Goal: Task Accomplishment & Management: Complete application form

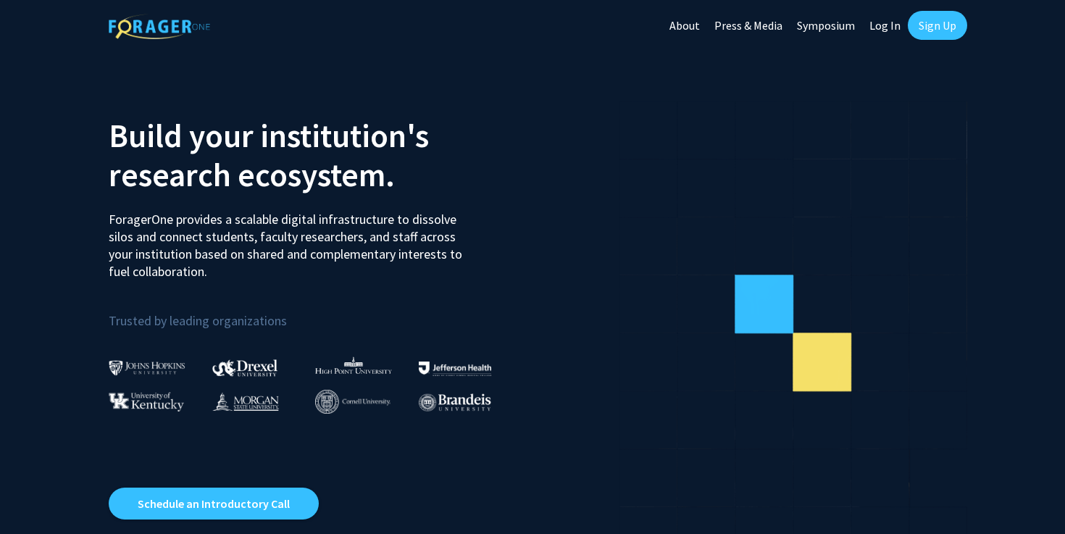
click at [885, 37] on link "Log In" at bounding box center [885, 25] width 46 height 51
select select
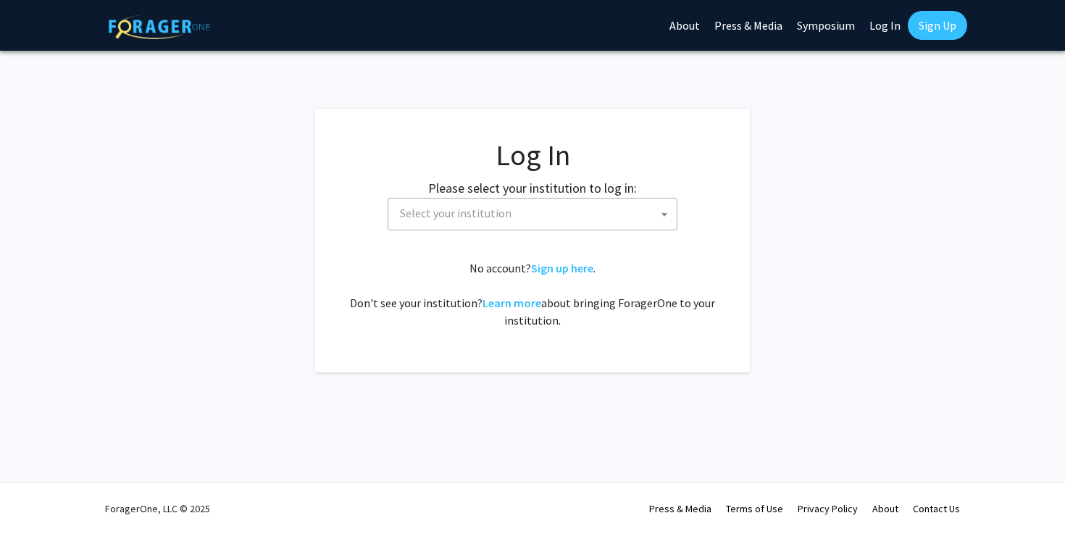
click at [420, 201] on span "Select your institution" at bounding box center [535, 214] width 283 height 30
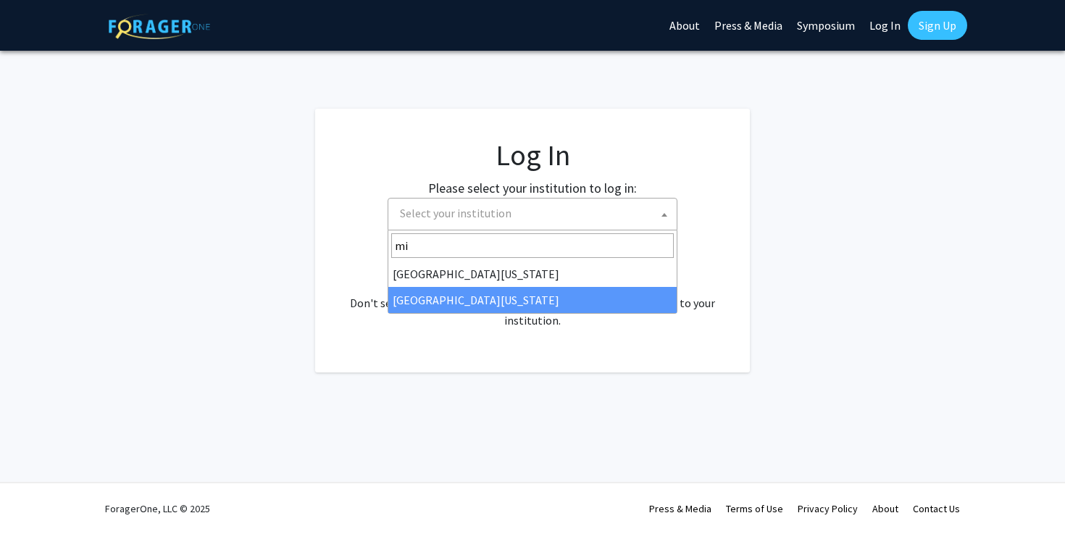
type input "mi"
select select "33"
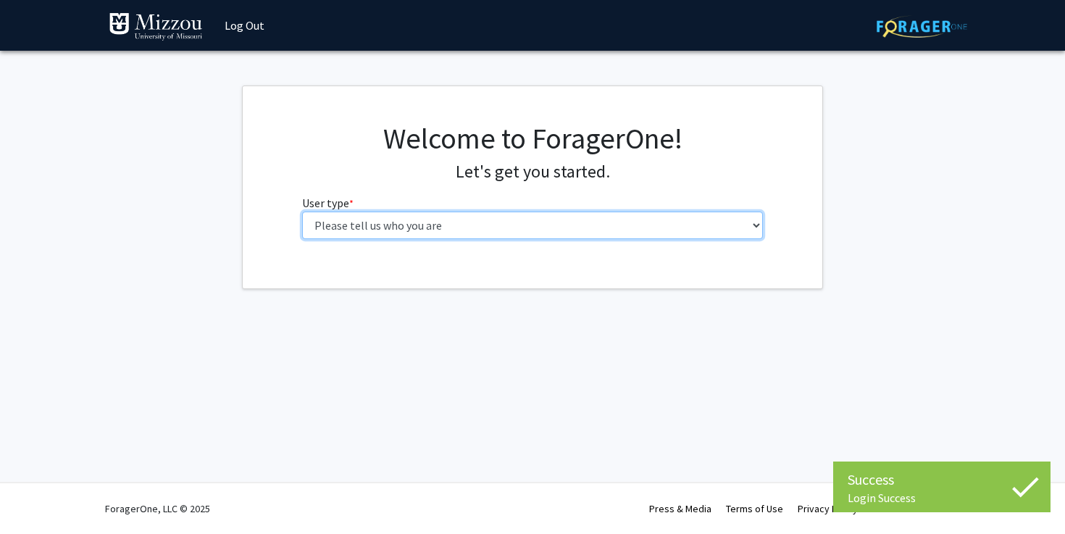
click at [546, 233] on select "Please tell us who you are Undergraduate Student Master's Student Doctoral Cand…" at bounding box center [532, 226] width 461 height 28
select select "1: undergrad"
click at [302, 212] on select "Please tell us who you are Undergraduate Student Master's Student Doctoral Cand…" at bounding box center [532, 226] width 461 height 28
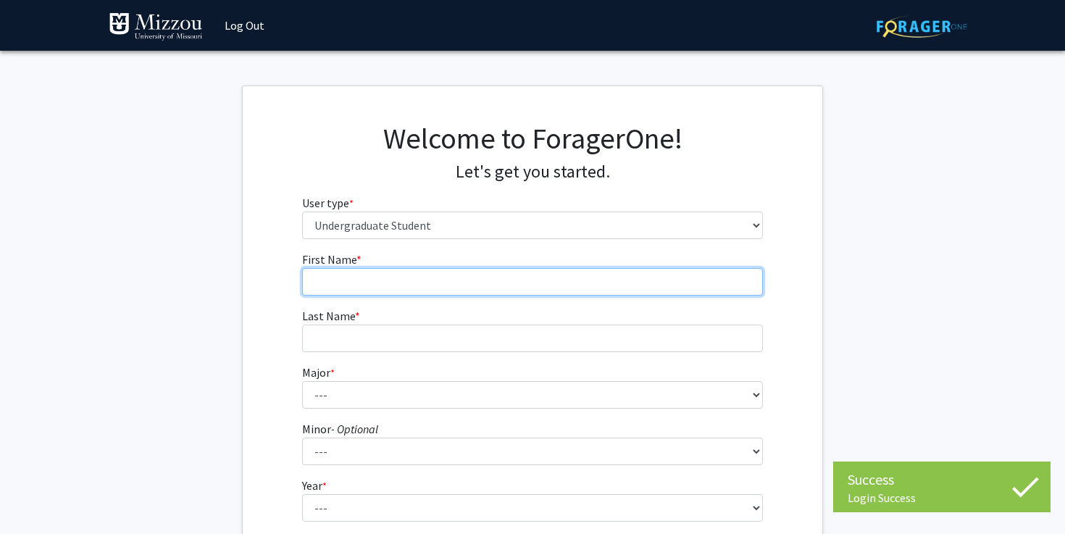
click at [590, 286] on input "First Name * required" at bounding box center [532, 282] width 461 height 28
type input "[PERSON_NAME]"
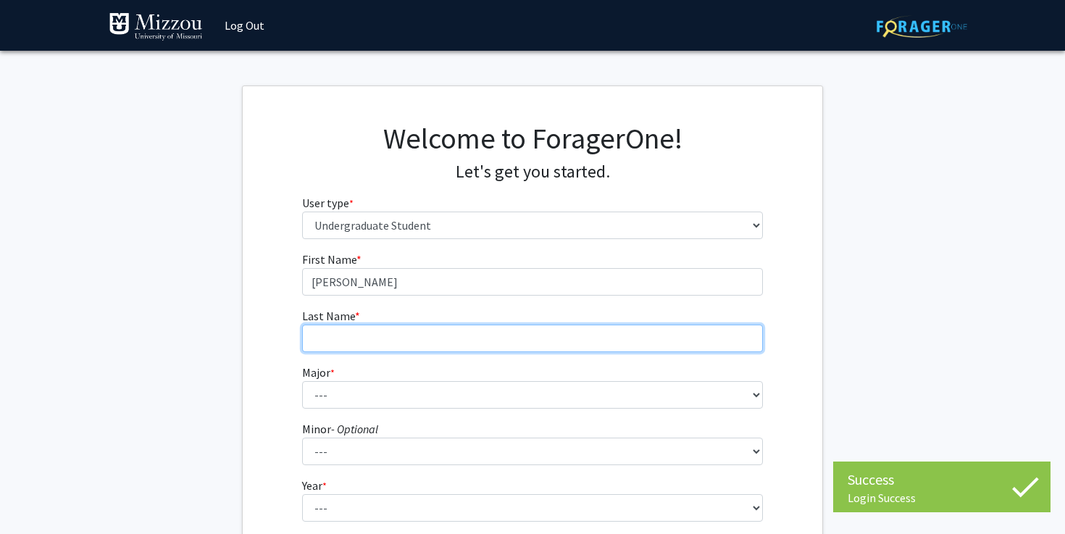
type input "[PERSON_NAME]"
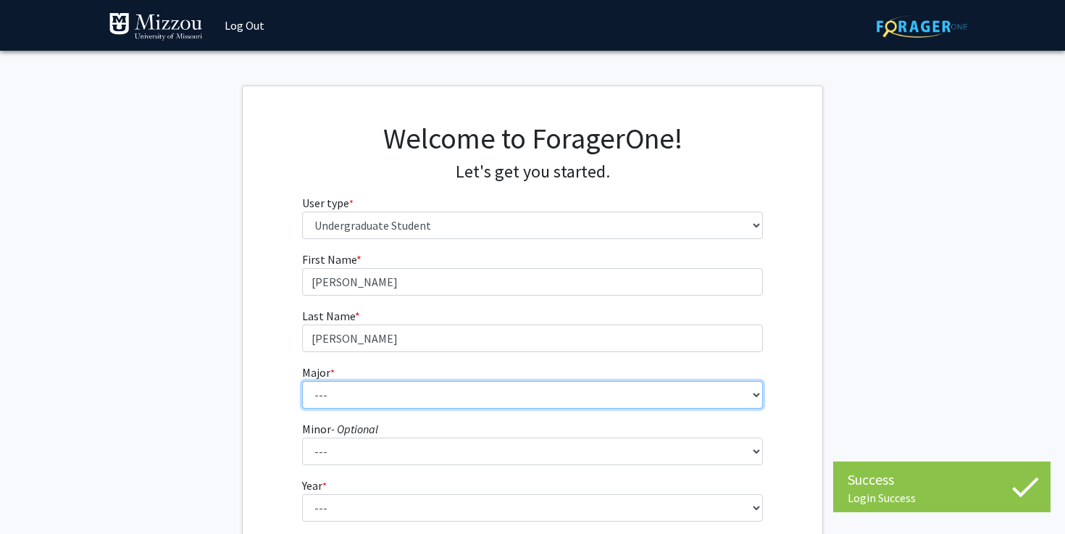
click at [414, 390] on select "--- Agribusiness Management Agricultural Education Agricultural Education: Comm…" at bounding box center [532, 395] width 461 height 28
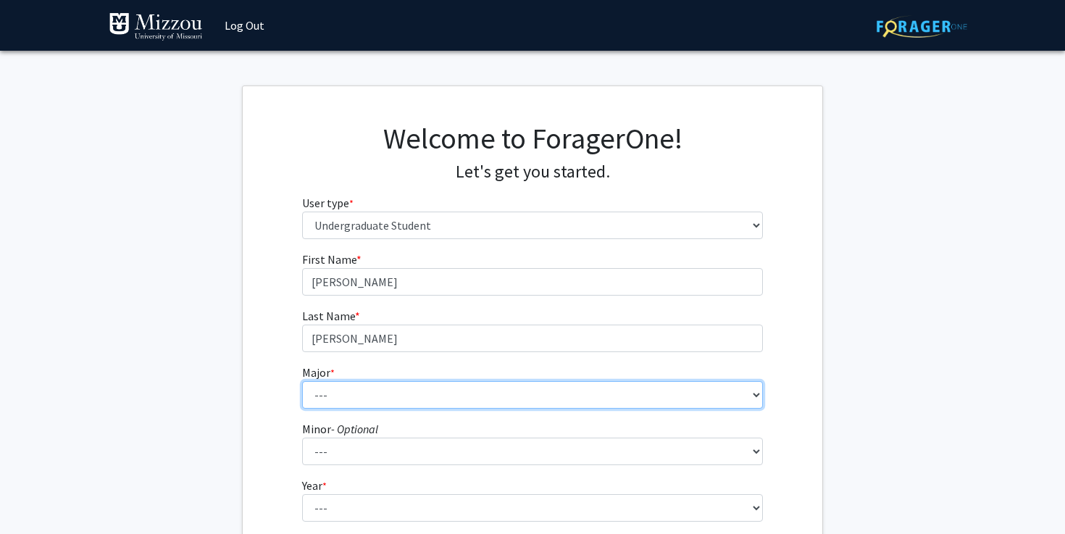
select select "32: 2637"
click at [302, 381] on select "--- Agribusiness Management Agricultural Education Agricultural Education: Comm…" at bounding box center [532, 395] width 461 height 28
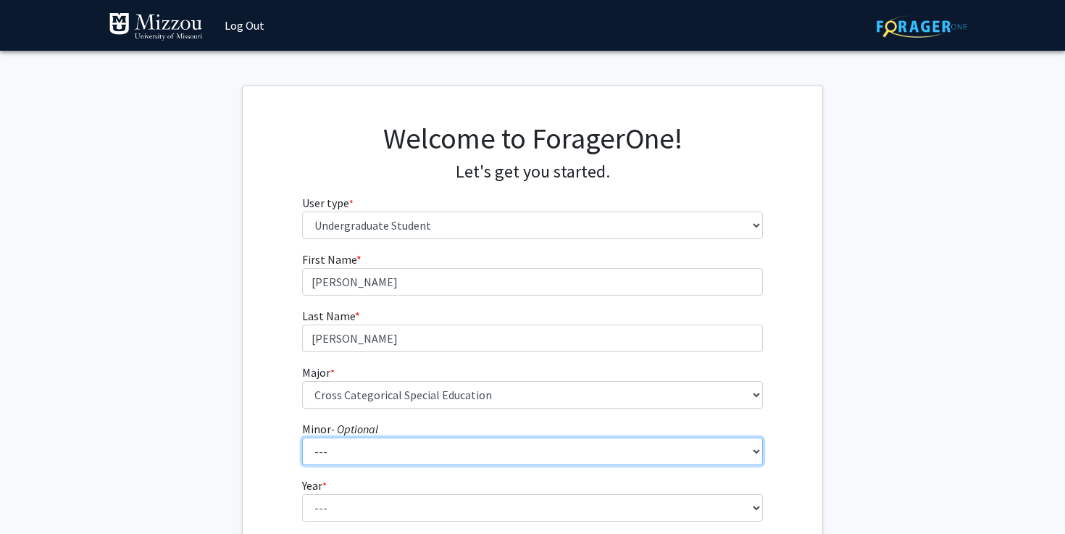
click at [338, 448] on select "--- Accountancy Aerospace Engineering Aerospace Studies Agribusiness Management…" at bounding box center [532, 452] width 461 height 28
select select "52: 2008"
click at [302, 438] on select "--- Accountancy Aerospace Engineering Aerospace Studies Agribusiness Management…" at bounding box center [532, 452] width 461 height 28
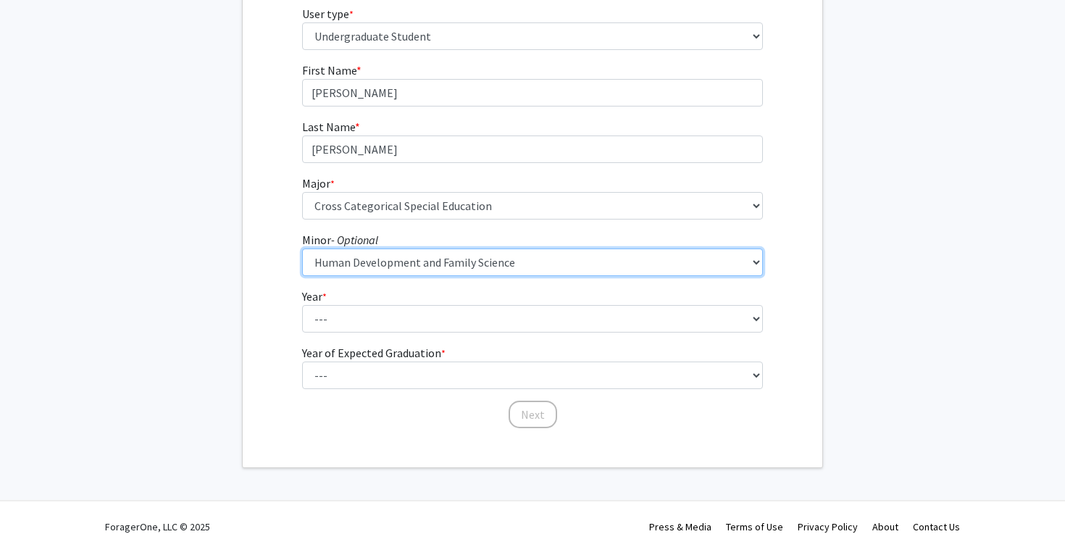
scroll to position [190, 0]
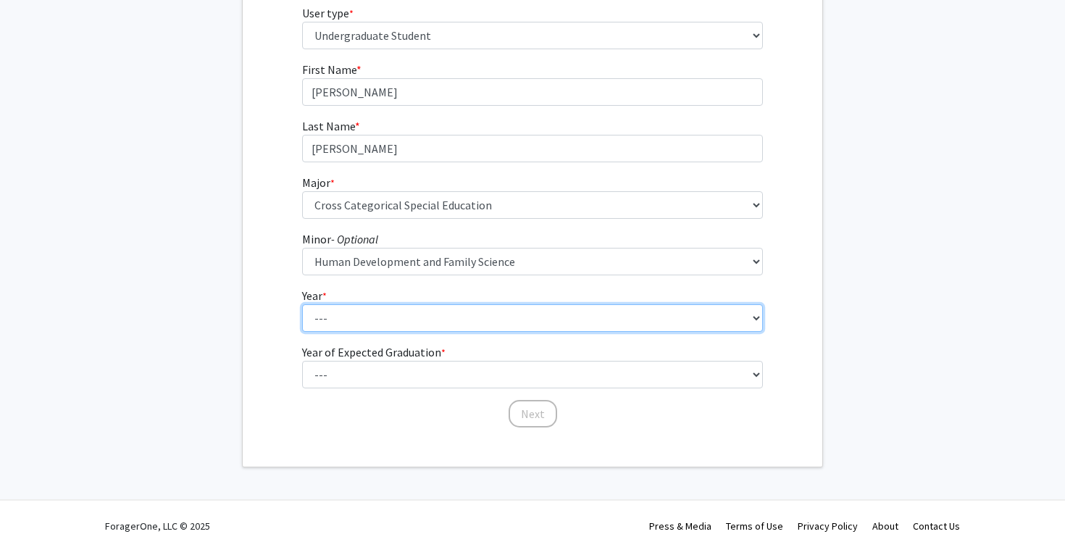
click at [367, 329] on select "--- First-year Sophomore Junior Senior Postbaccalaureate Certificate" at bounding box center [532, 318] width 461 height 28
select select "1: first-year"
click at [302, 304] on select "--- First-year Sophomore Junior Senior Postbaccalaureate Certificate" at bounding box center [532, 318] width 461 height 28
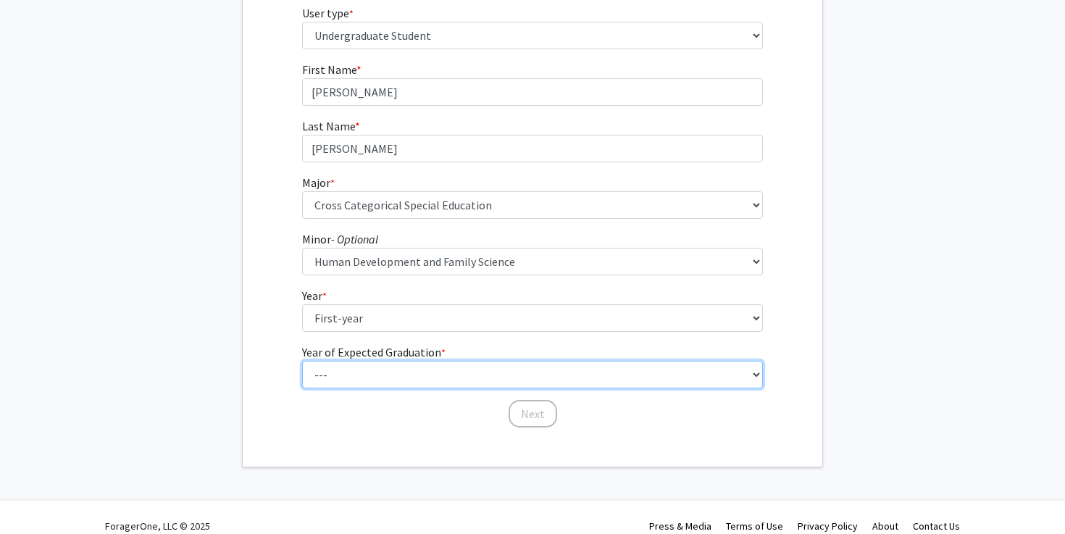
click at [360, 365] on select "--- 2025 2026 2027 2028 2029 2030 2031 2032 2033 2034" at bounding box center [532, 375] width 461 height 28
select select "5: 2029"
click at [302, 361] on select "--- 2025 2026 2027 2028 2029 2030 2031 2032 2033 2034" at bounding box center [532, 375] width 461 height 28
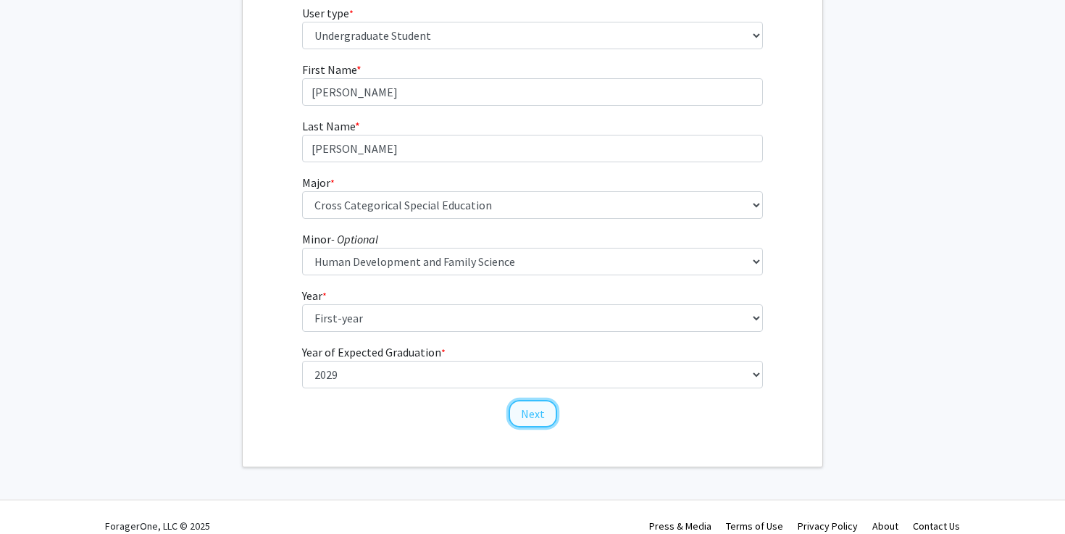
click at [531, 409] on button "Next" at bounding box center [533, 414] width 49 height 28
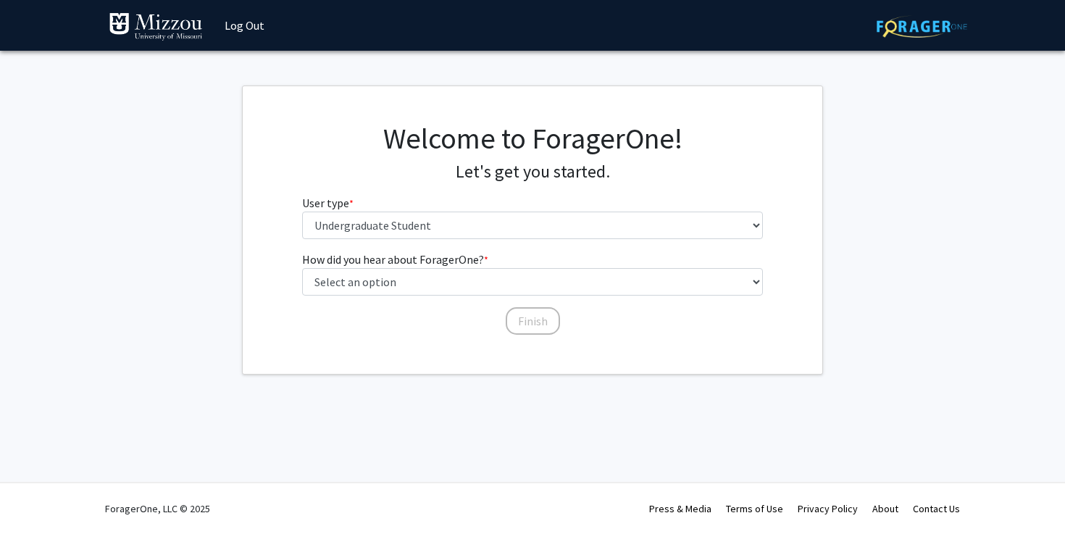
scroll to position [0, 0]
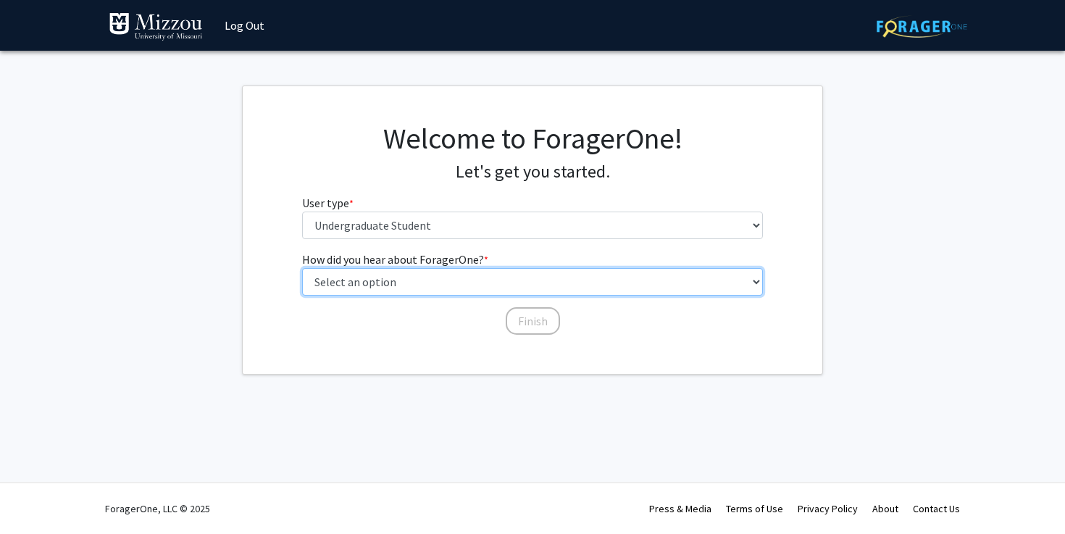
click at [456, 273] on select "Select an option Peer/student recommendation Faculty/staff recommendation Unive…" at bounding box center [532, 282] width 461 height 28
select select "2: faculty_recommendation"
click at [302, 268] on select "Select an option Peer/student recommendation Faculty/staff recommendation Unive…" at bounding box center [532, 282] width 461 height 28
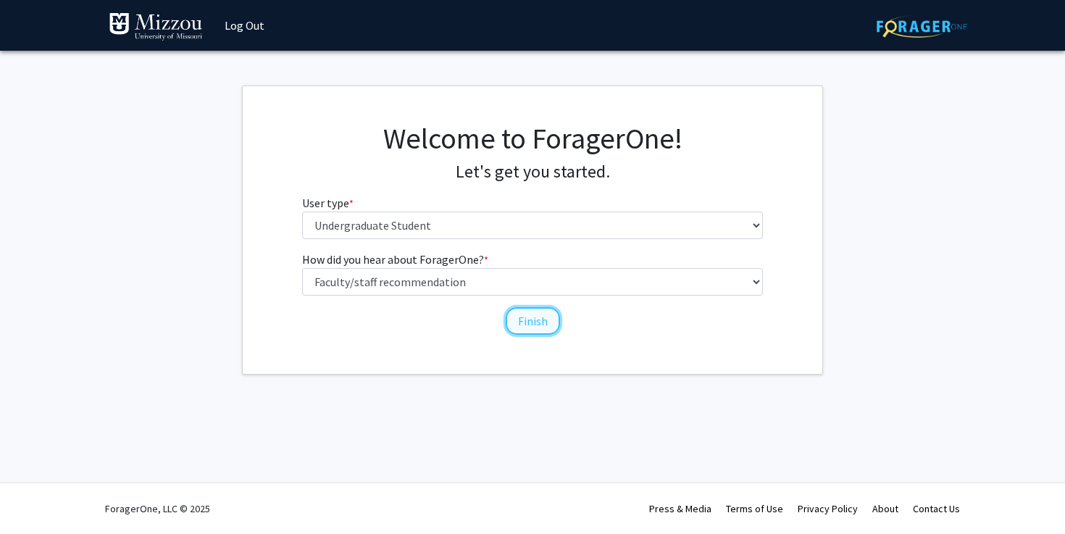
click at [530, 316] on button "Finish" at bounding box center [533, 321] width 54 height 28
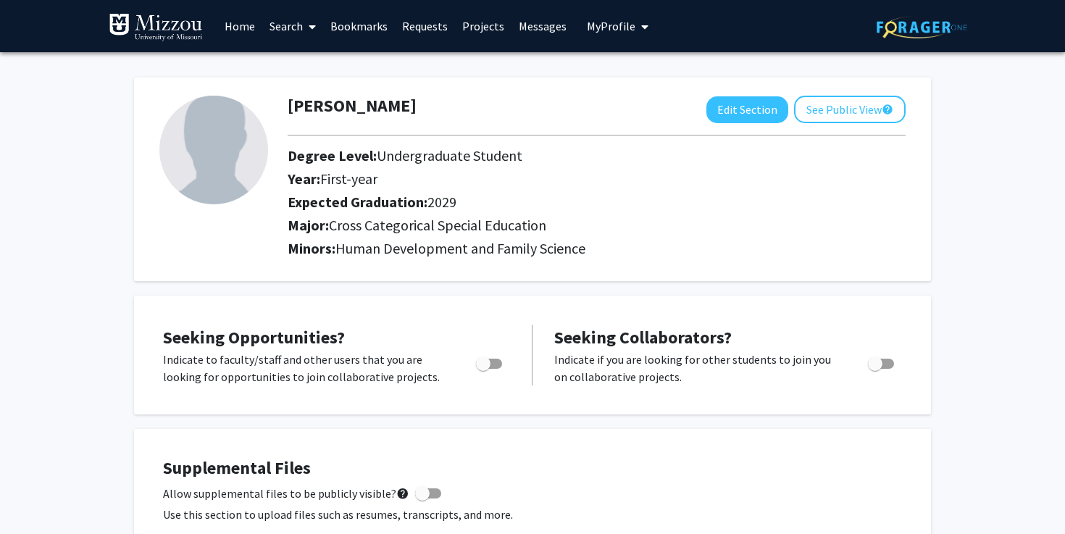
click at [489, 33] on link "Projects" at bounding box center [483, 26] width 57 height 51
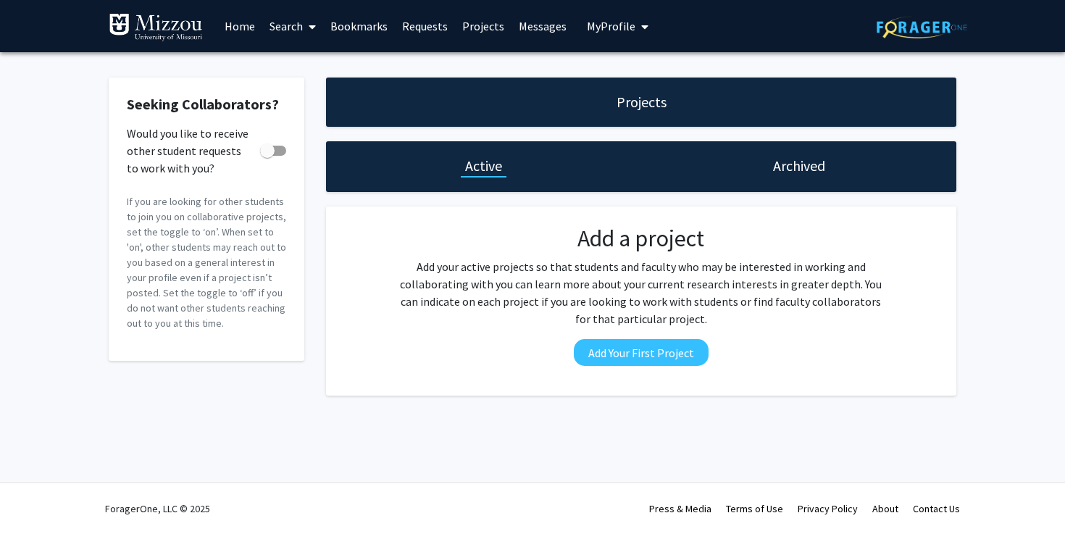
click at [314, 25] on icon at bounding box center [312, 27] width 7 height 12
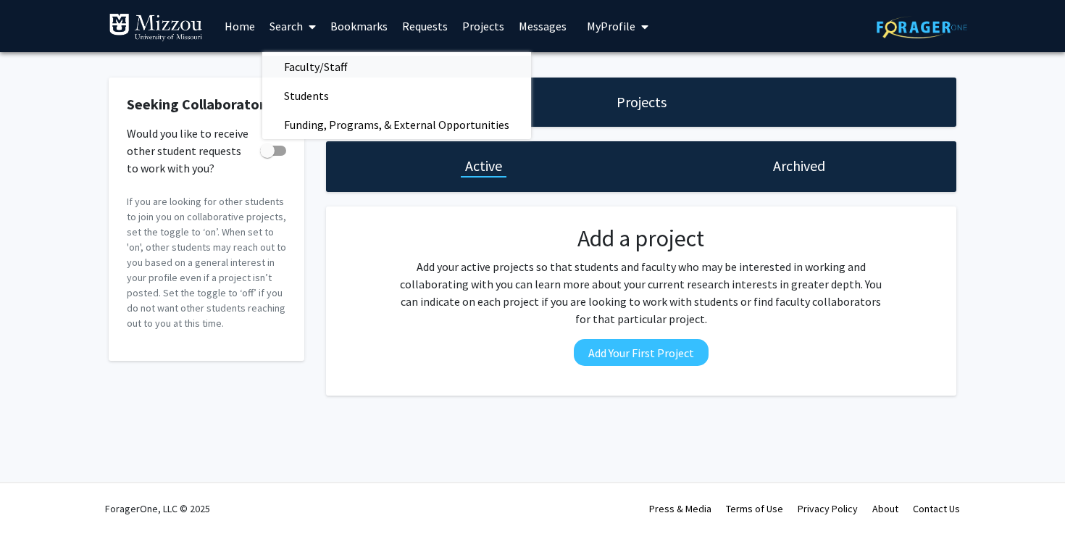
click at [330, 60] on span "Faculty/Staff" at bounding box center [315, 66] width 106 height 29
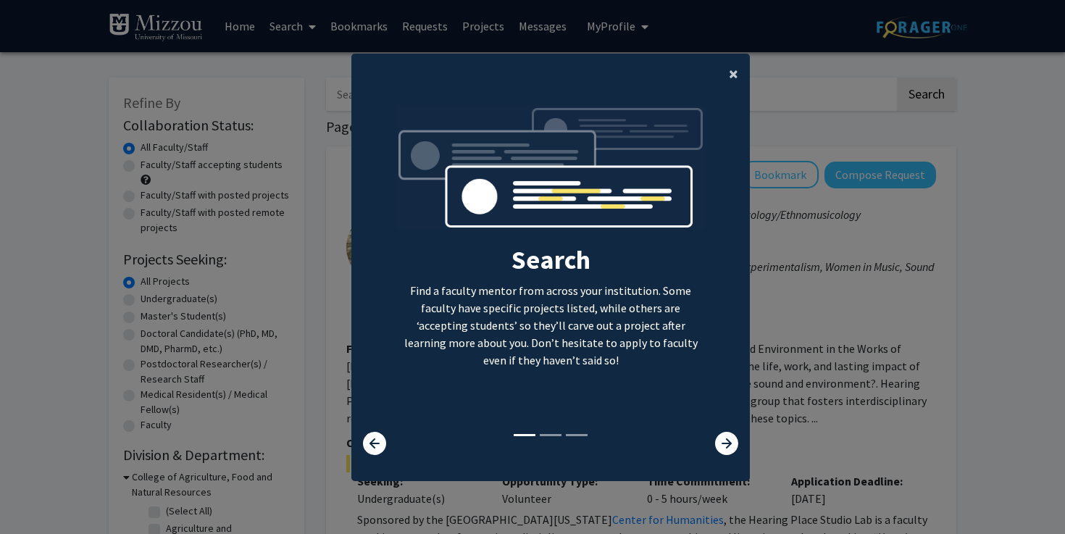
click at [733, 75] on span "×" at bounding box center [733, 73] width 9 height 22
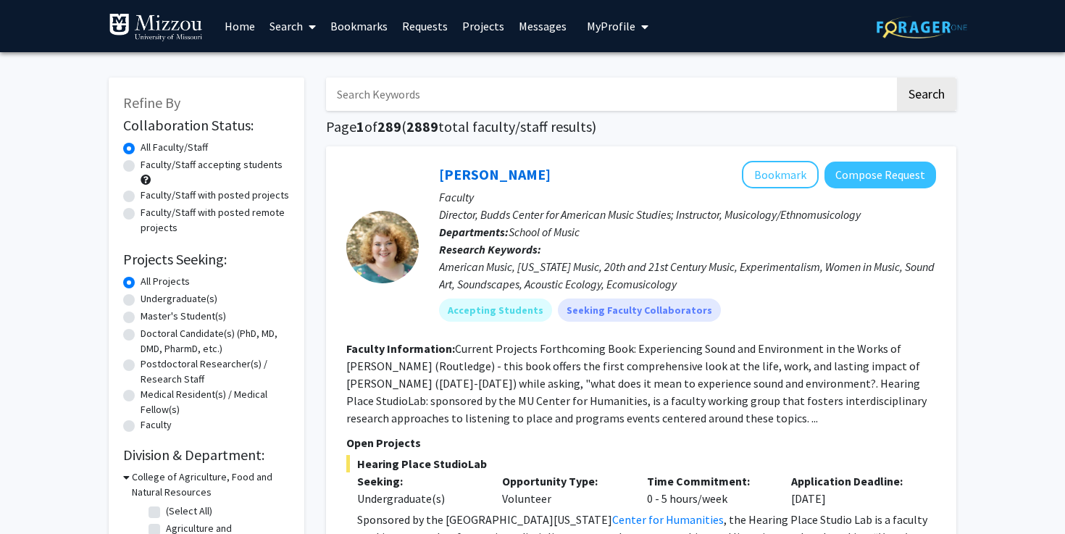
click at [288, 27] on link "Search" at bounding box center [292, 26] width 61 height 51
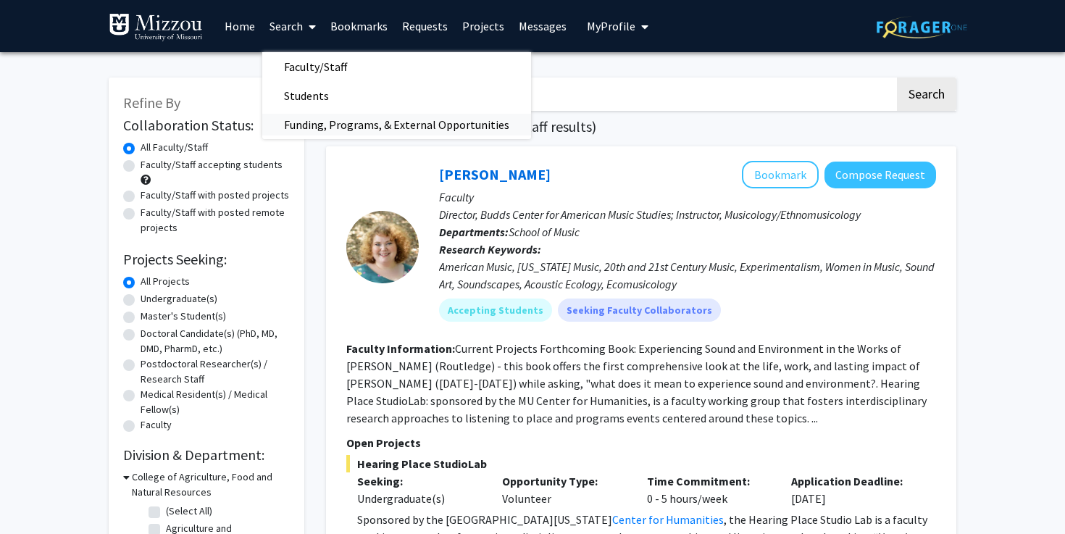
click at [316, 120] on span "Funding, Programs, & External Opportunities" at bounding box center [396, 124] width 269 height 29
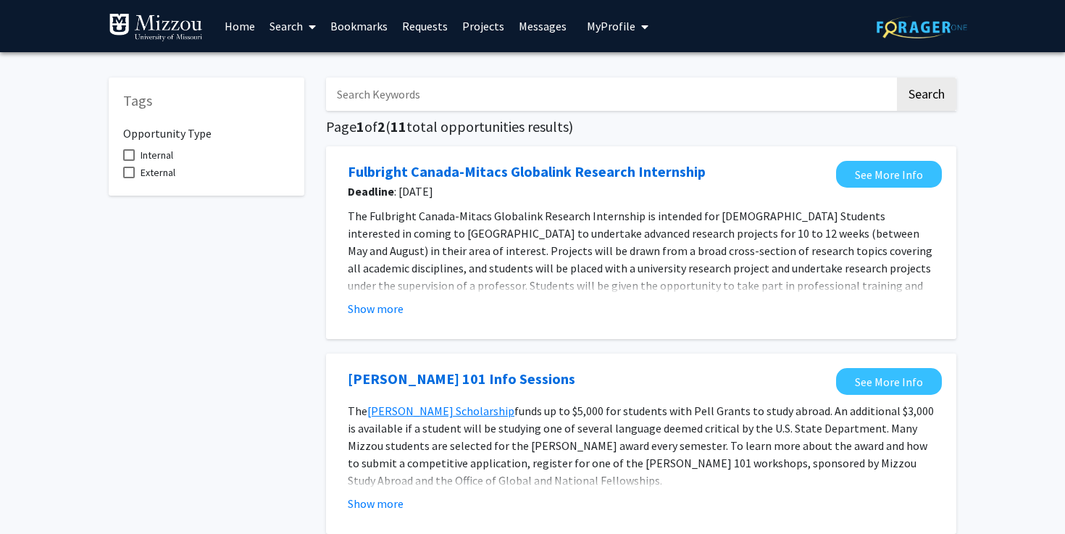
click at [364, 130] on span "1" at bounding box center [360, 126] width 8 height 18
click at [364, 104] on input "Search Keywords" at bounding box center [610, 94] width 569 height 33
type input "special education"
click at [897, 78] on button "Search" at bounding box center [926, 94] width 59 height 33
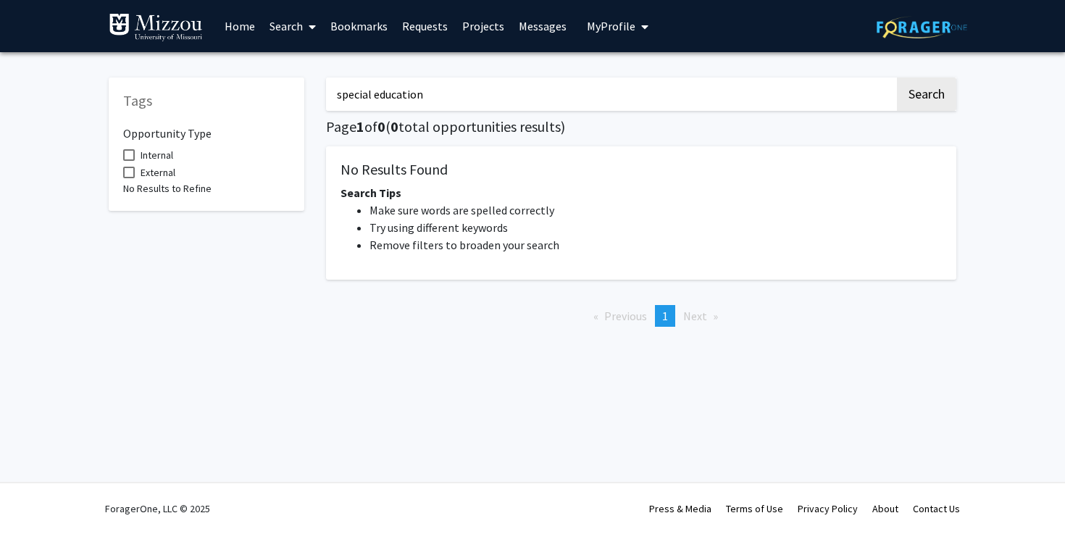
click at [311, 27] on icon at bounding box center [312, 27] width 7 height 12
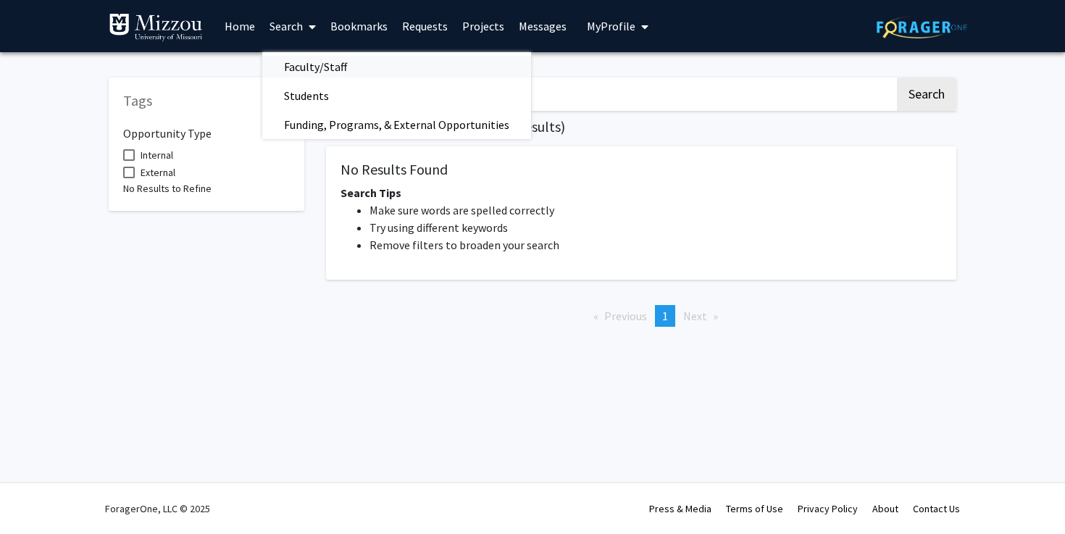
click at [322, 72] on span "Faculty/Staff" at bounding box center [315, 66] width 106 height 29
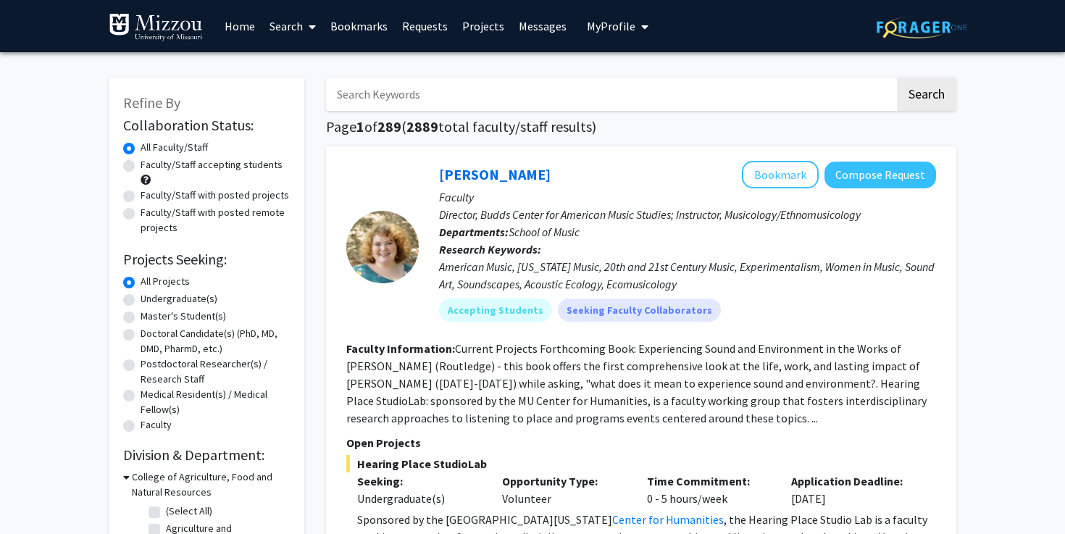
click at [367, 104] on input "Search Keywords" at bounding box center [610, 94] width 569 height 33
type input "special education"
click at [897, 78] on button "Search" at bounding box center [926, 94] width 59 height 33
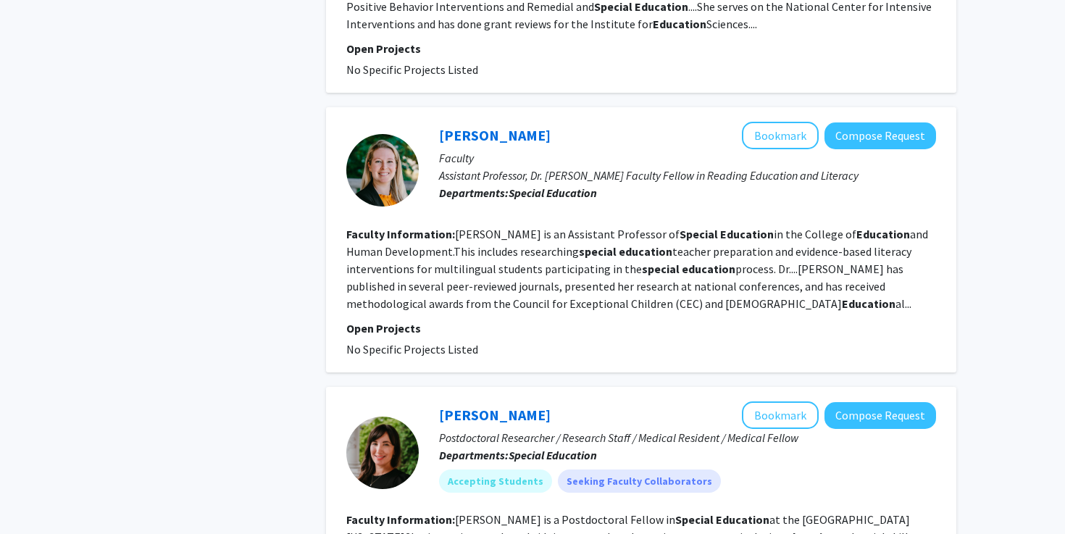
scroll to position [927, 0]
